Goal: Task Accomplishment & Management: Use online tool/utility

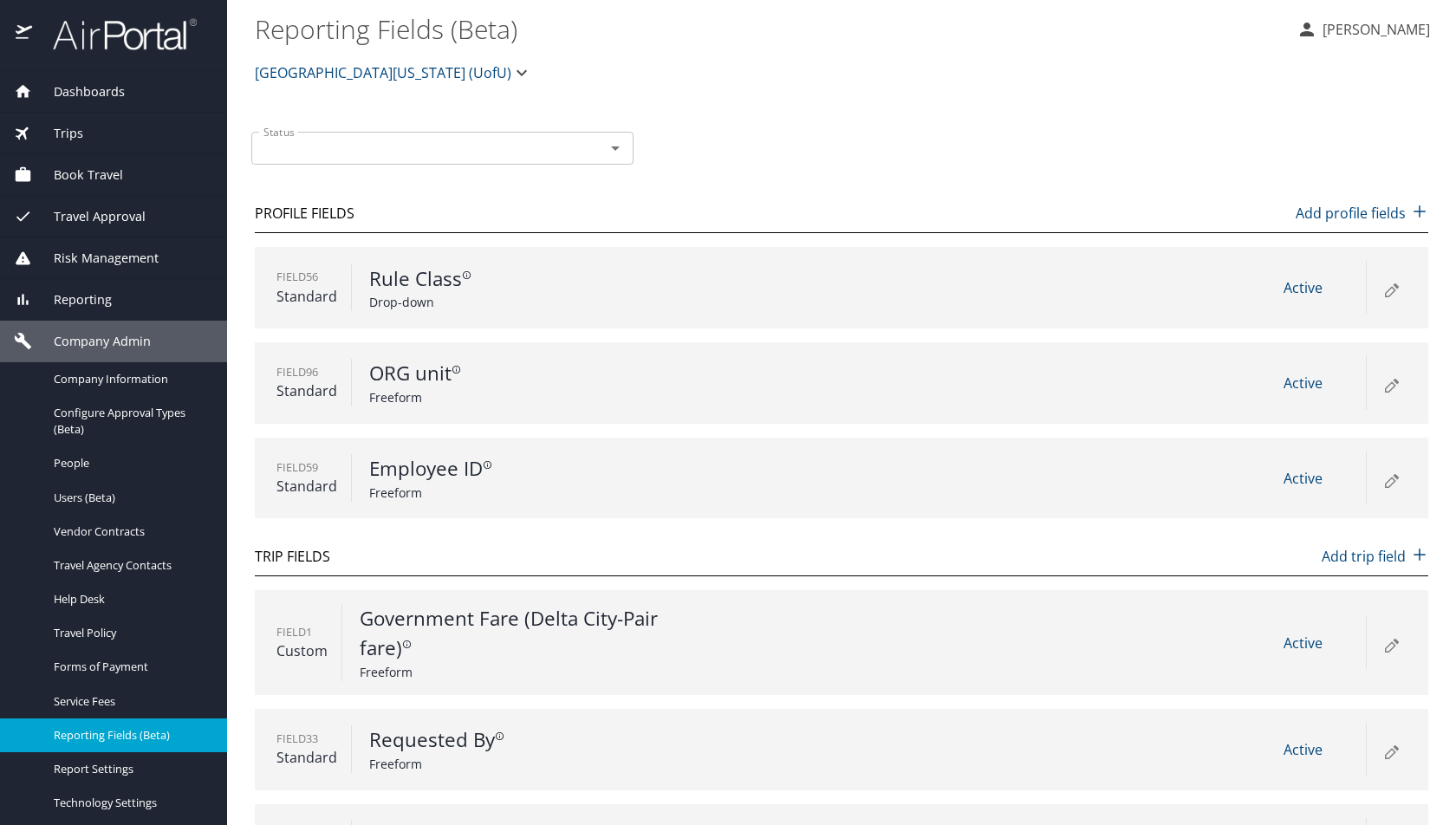
scroll to position [37, 0]
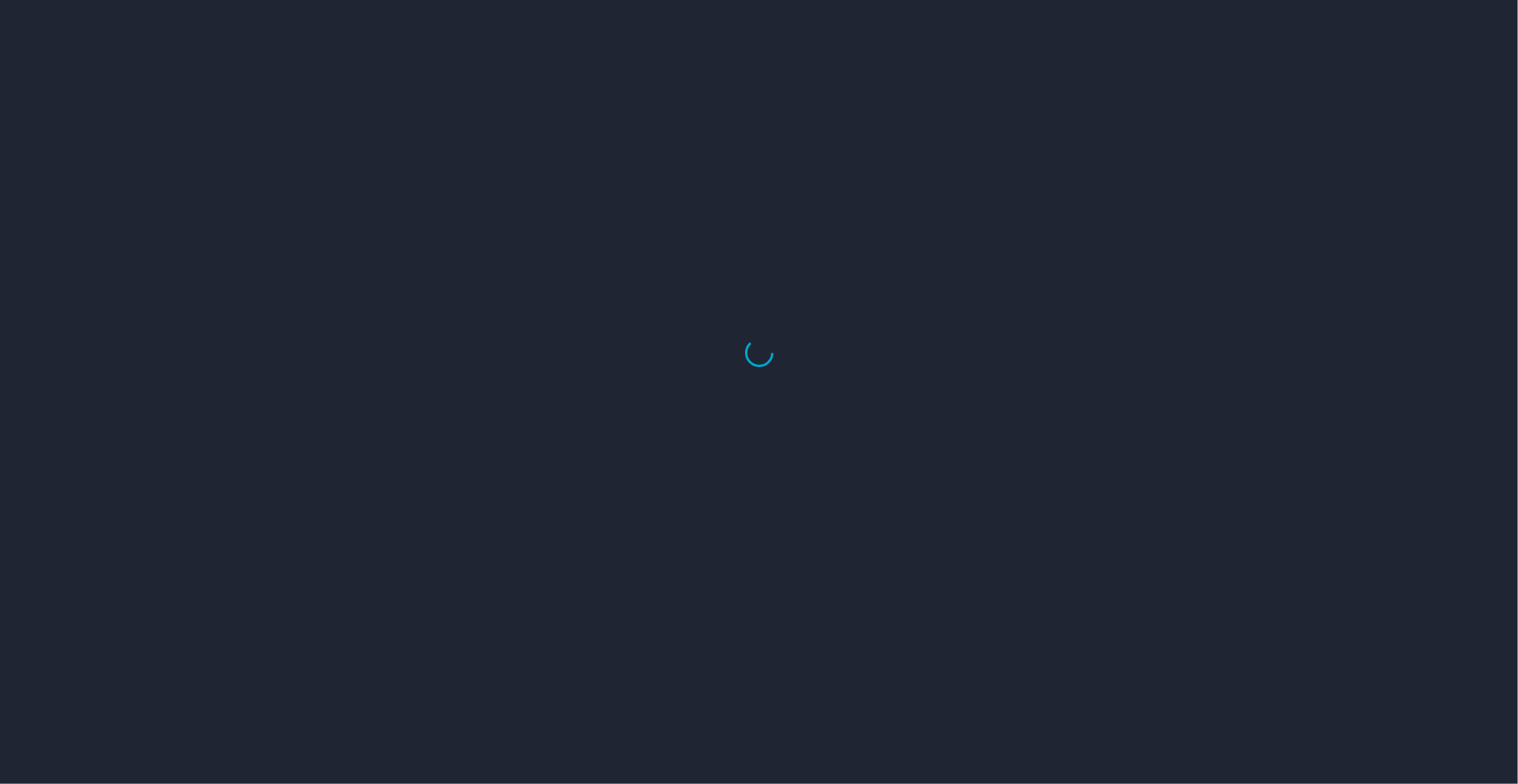
select select "US"
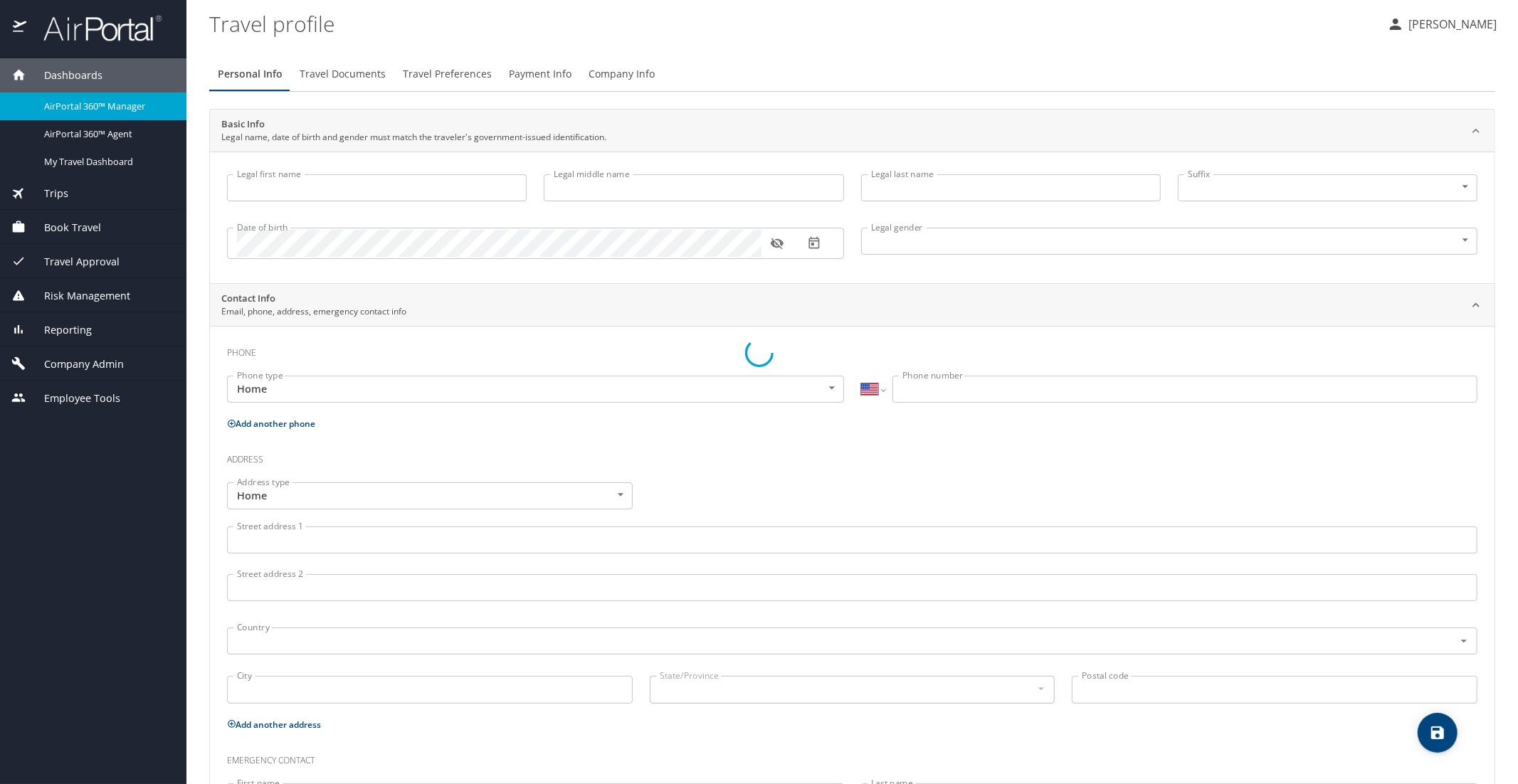
type input "Luke"
type input "Crismon"
type input "Beachley"
type input "Undisclosed"
type input "Teri"
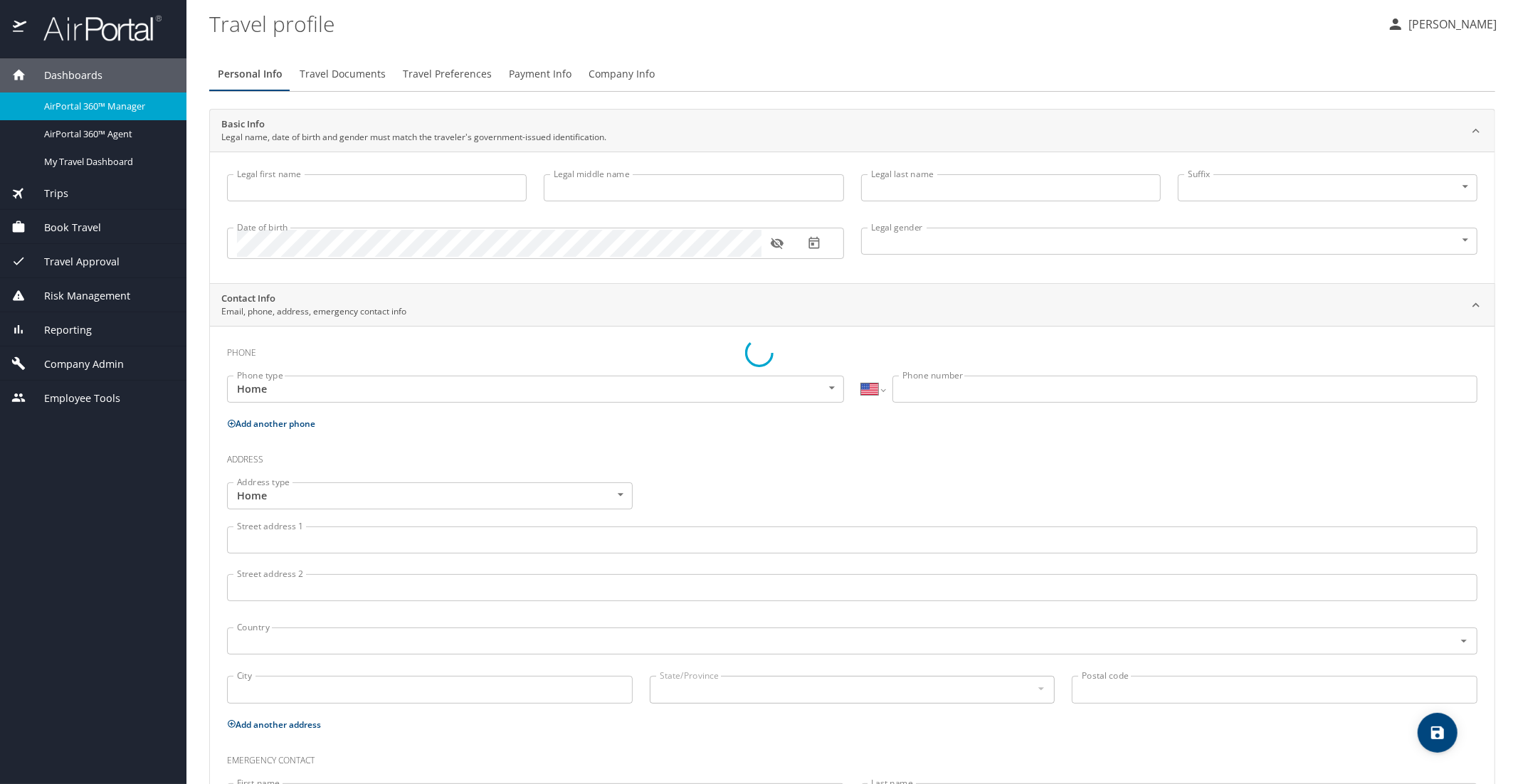
type input "[PERSON_NAME]"
type input "(801) 717-7714"
select select "US"
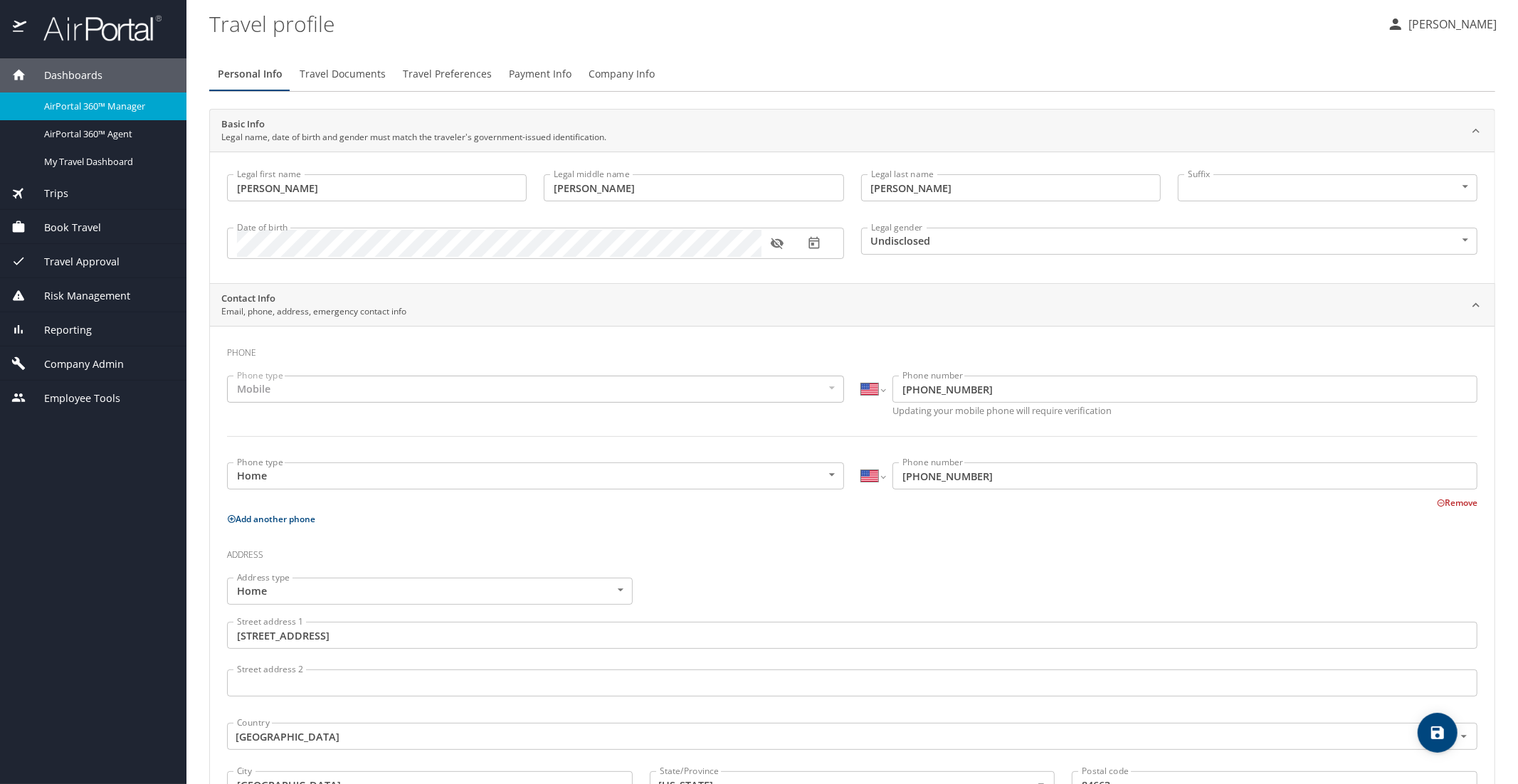
click at [67, 182] on div "Trips" at bounding box center [93, 193] width 186 height 34
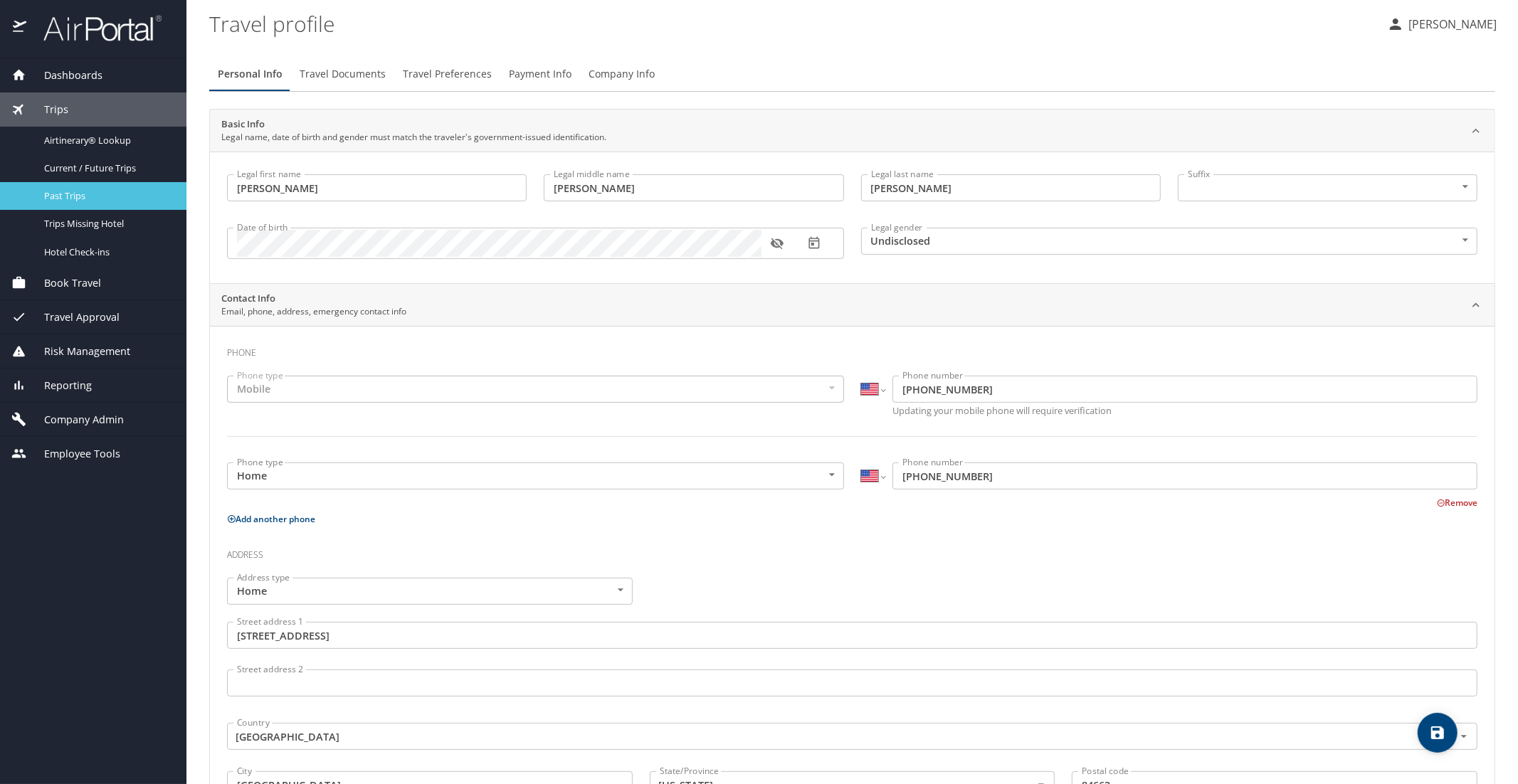
click at [70, 191] on span "Past Trips" at bounding box center [107, 196] width 126 height 14
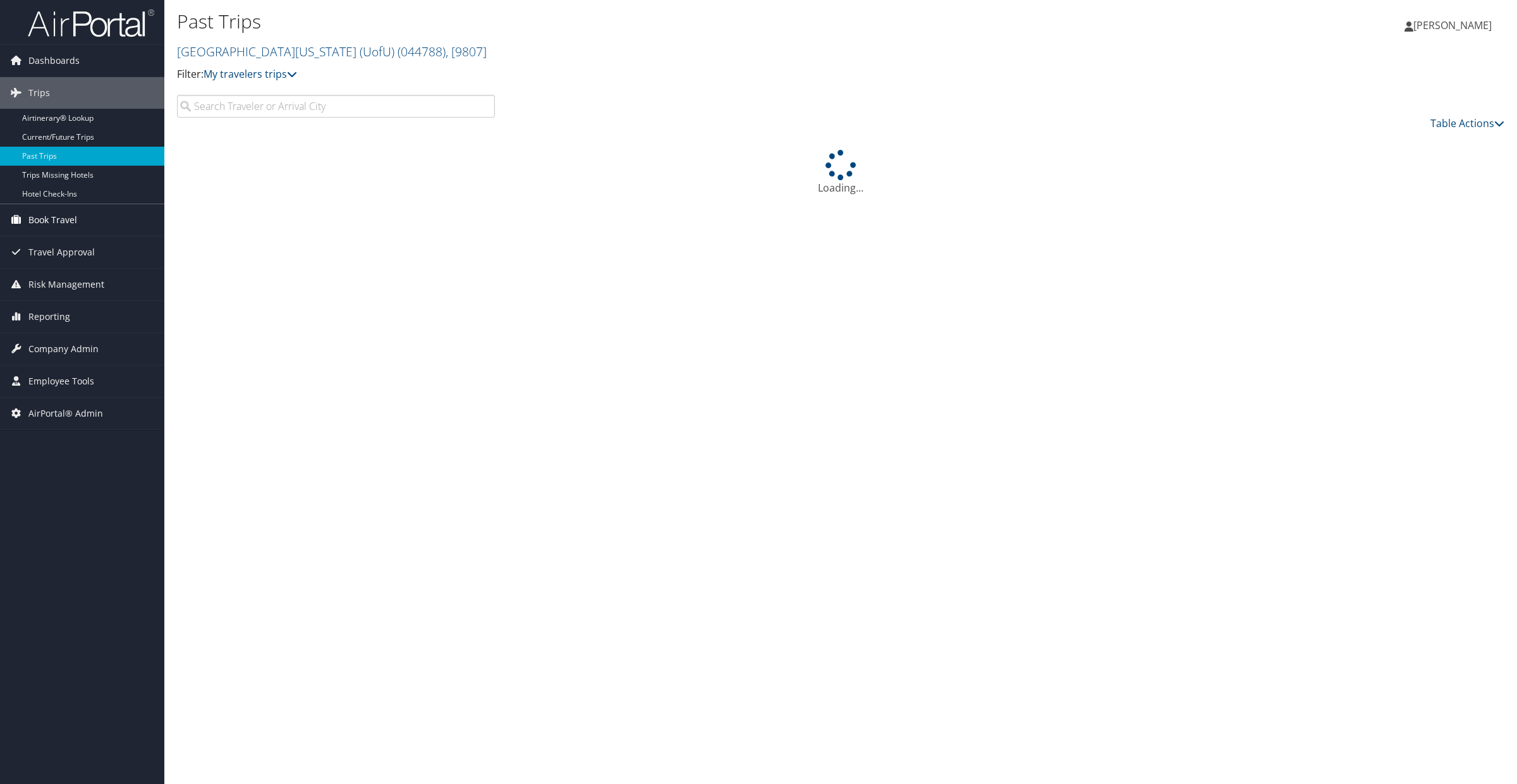
click at [42, 226] on span "Book Travel" at bounding box center [53, 220] width 49 height 32
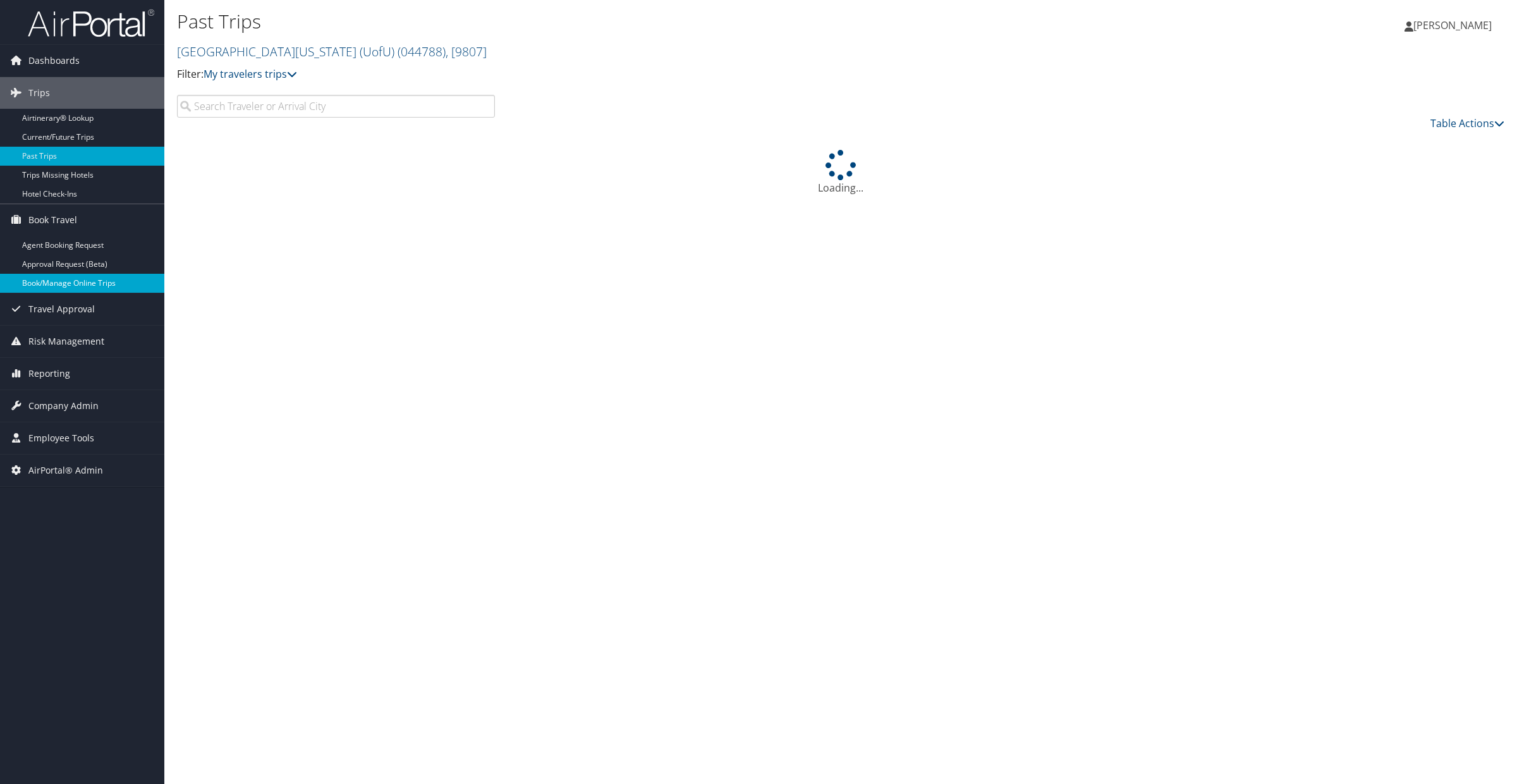
click at [47, 281] on link "Book/Manage Online Trips" at bounding box center [82, 283] width 164 height 19
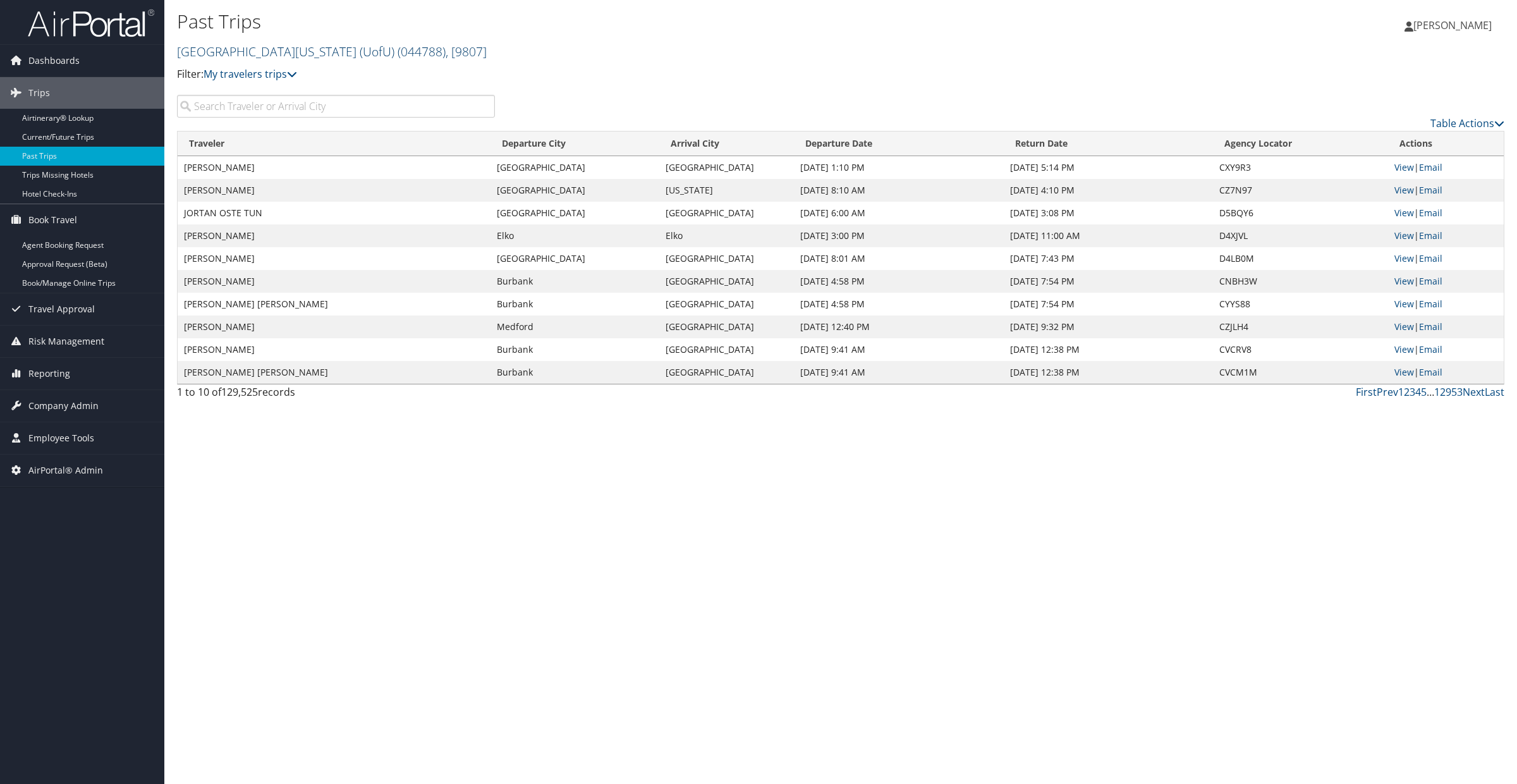
click at [237, 51] on link "University Of Utah (UofU) ( 044788 ) , [ 9807 ]" at bounding box center [332, 51] width 310 height 17
click at [229, 86] on input "search" at bounding box center [261, 75] width 166 height 23
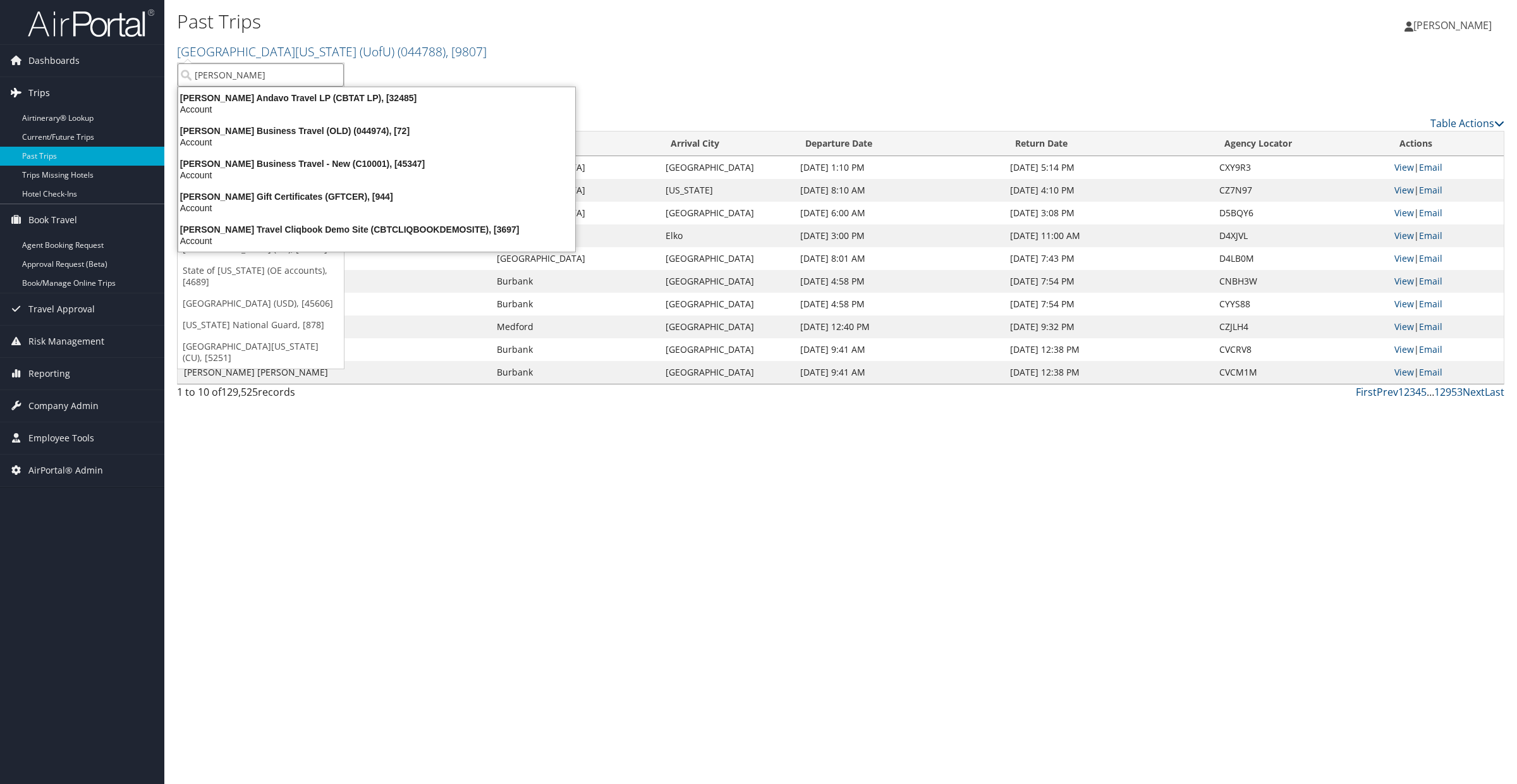
type input "christopherson"
click at [50, 82] on link "Trips" at bounding box center [82, 93] width 164 height 32
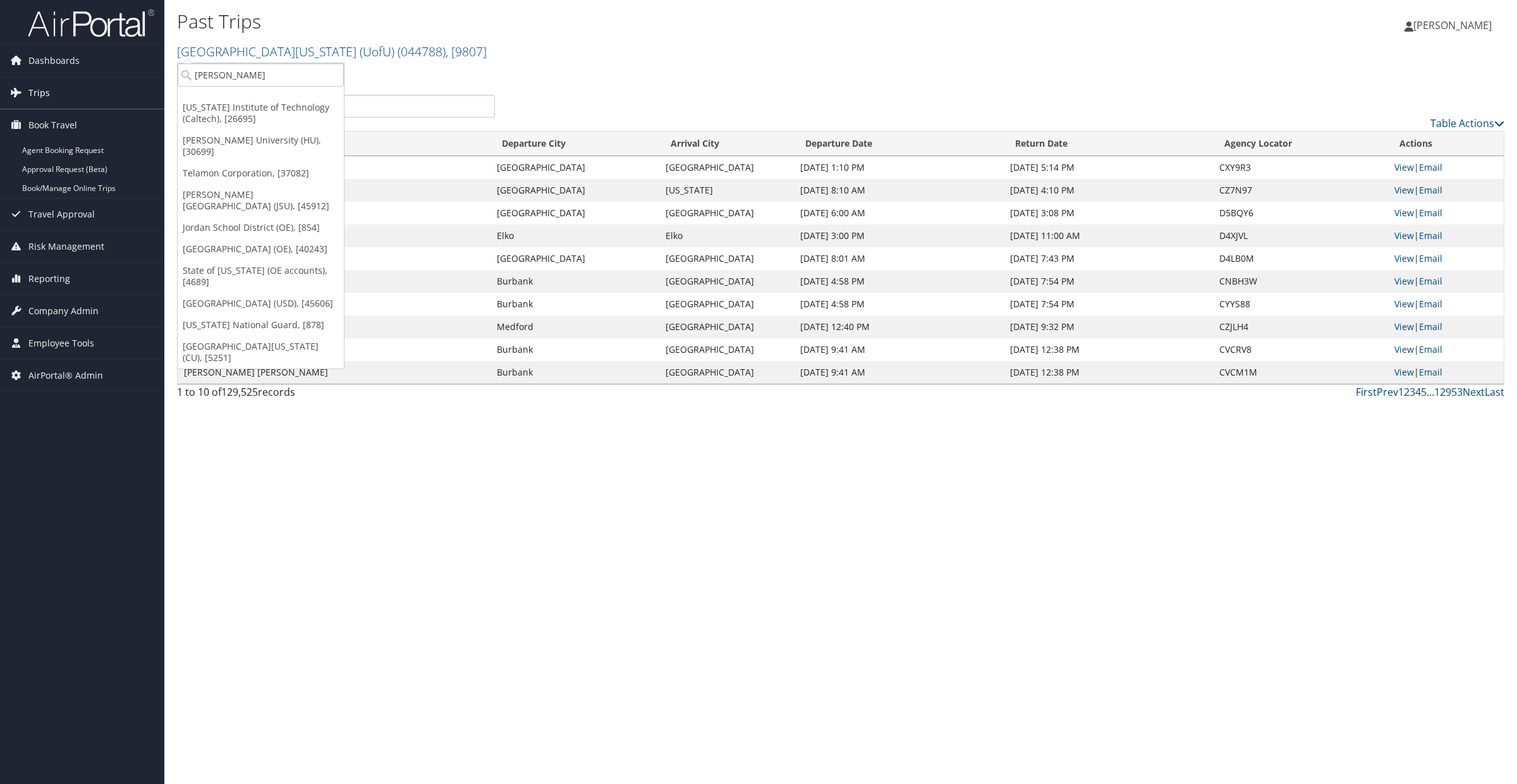
click at [48, 82] on span "Trips" at bounding box center [39, 93] width 21 height 32
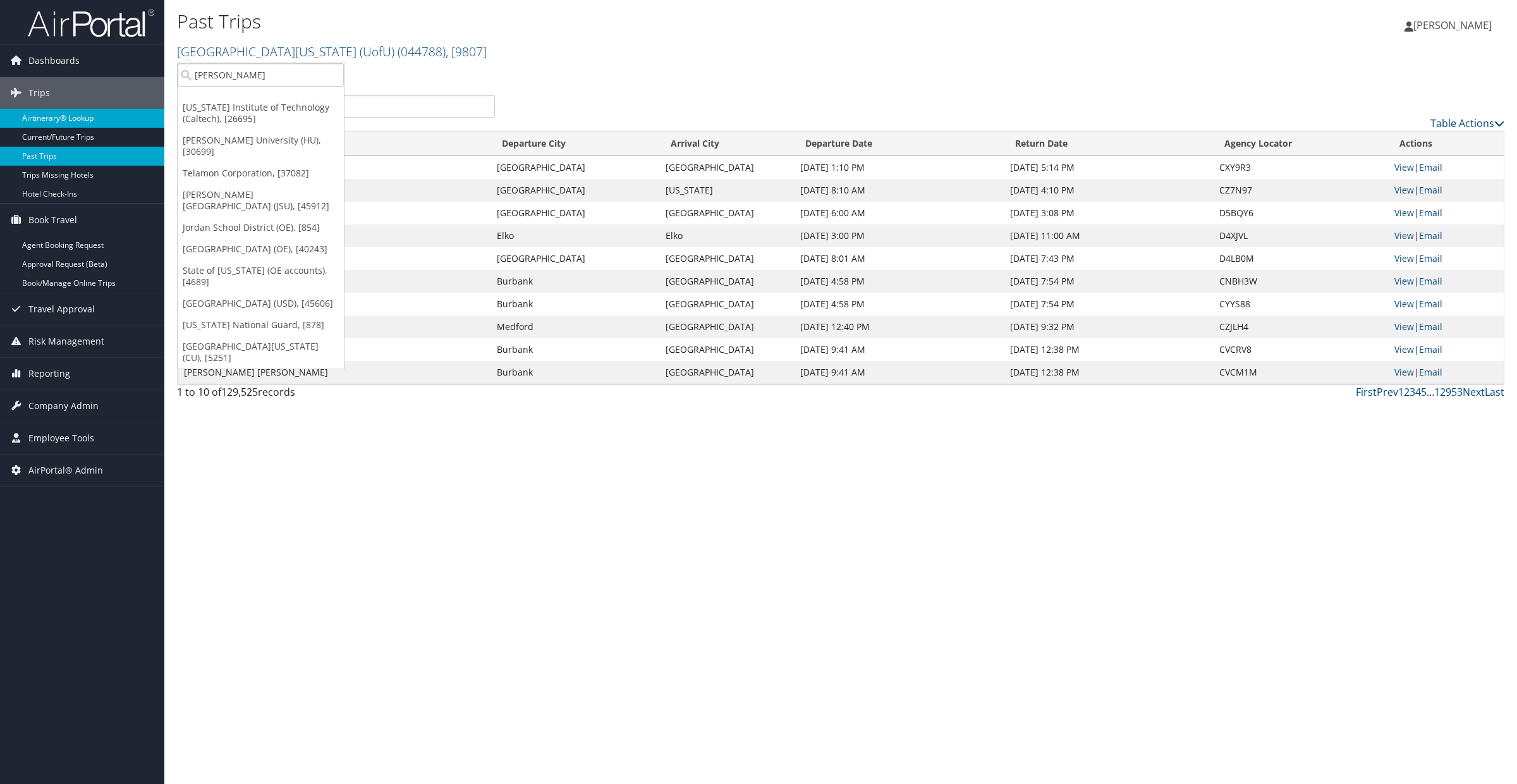
click at [48, 115] on link "Airtinerary® Lookup" at bounding box center [82, 118] width 164 height 19
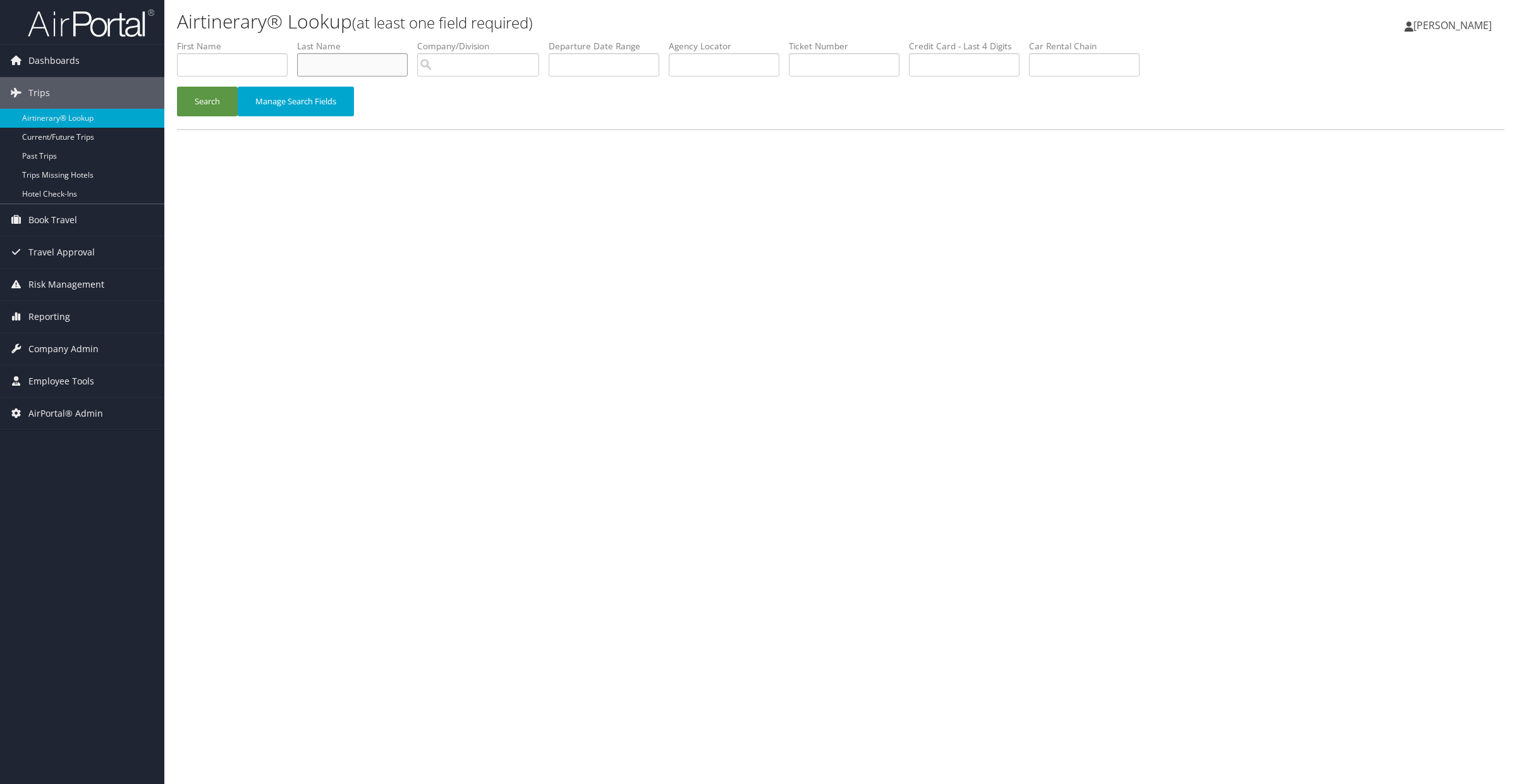
click at [337, 65] on input "text" at bounding box center [352, 65] width 111 height 23
type input "[PERSON_NAME]"
click at [177, 87] on button "Search" at bounding box center [208, 102] width 61 height 30
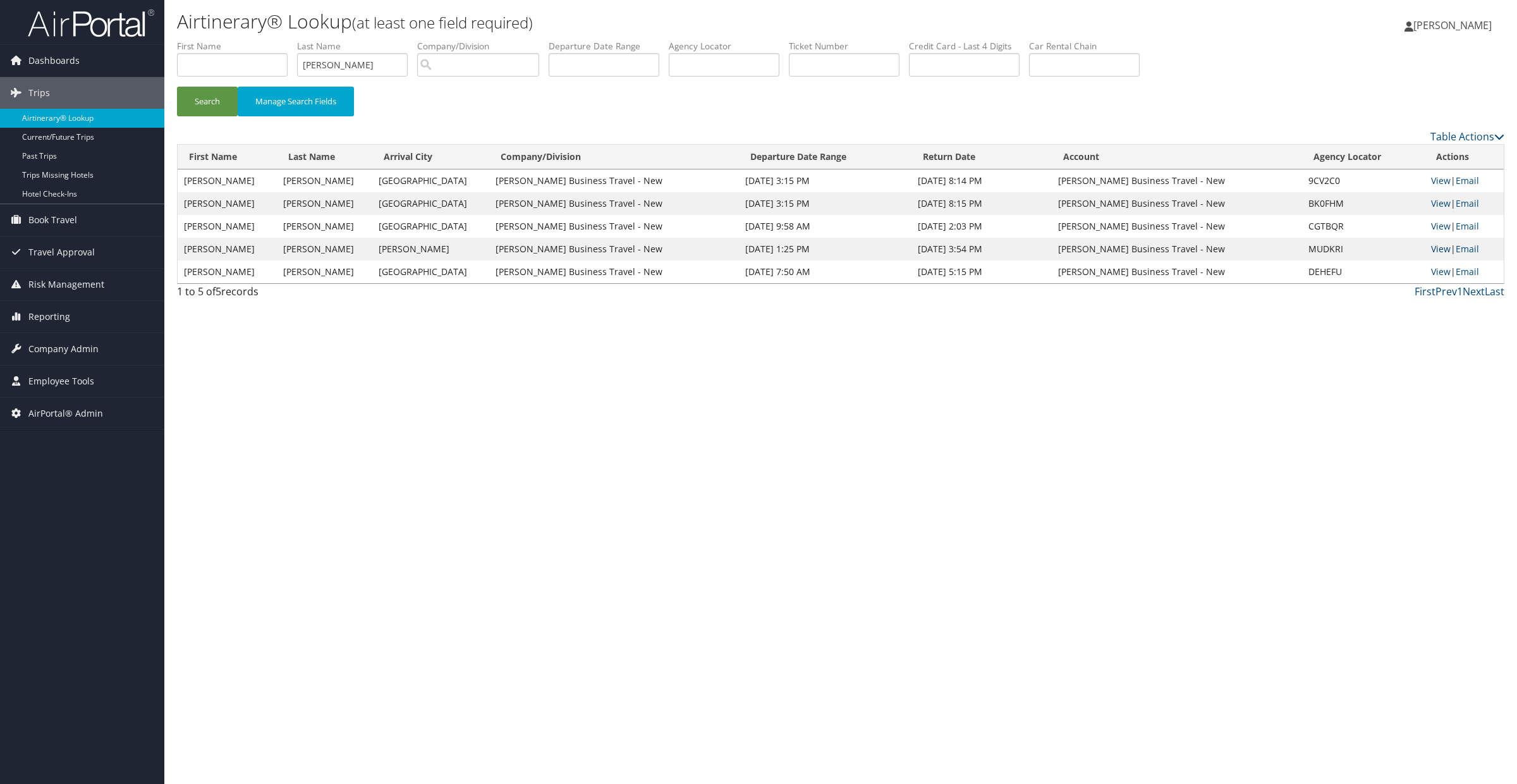
click at [1437, 248] on link "View" at bounding box center [1441, 248] width 19 height 12
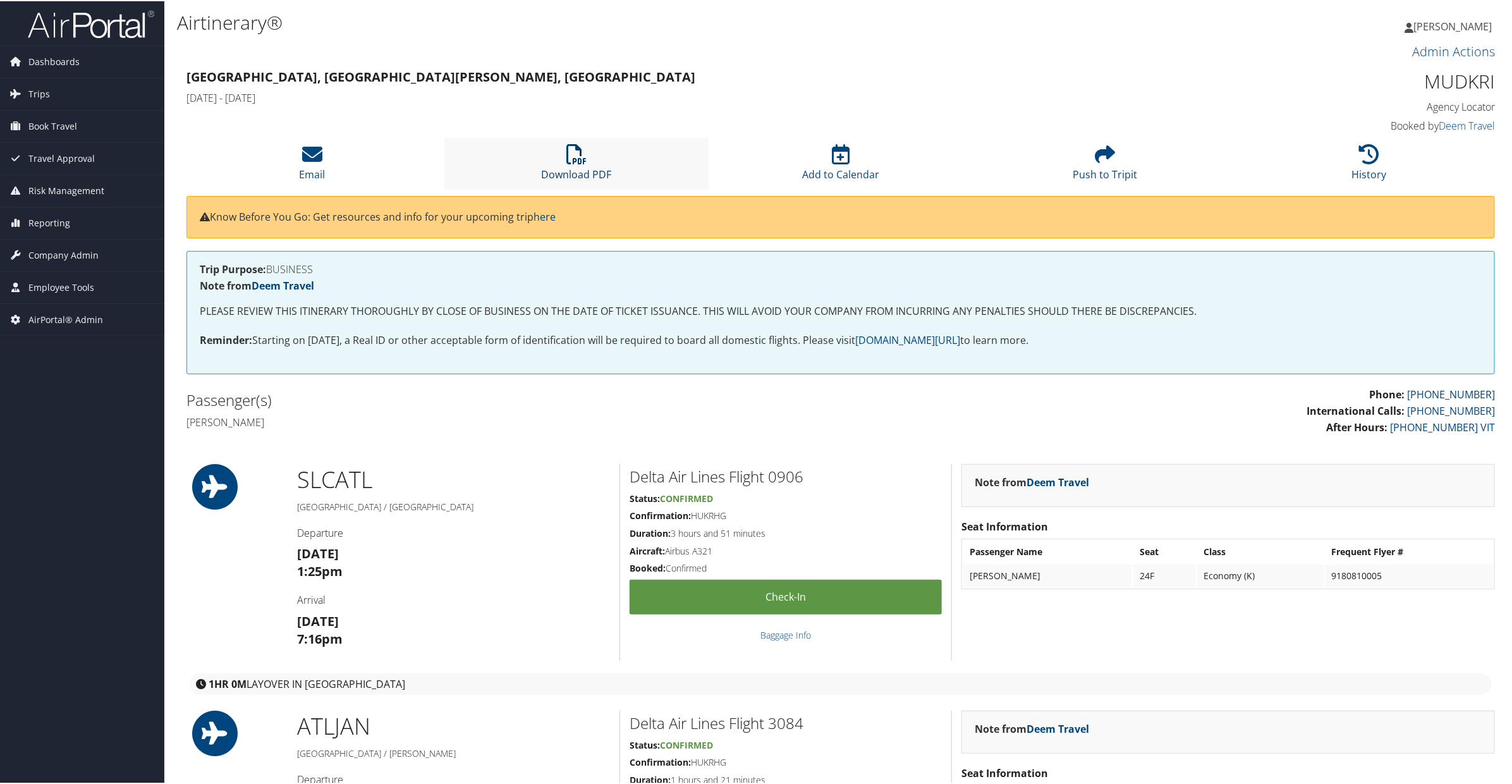
click at [579, 150] on icon at bounding box center [576, 152] width 20 height 20
